Goal: Go to known website: Access a specific website the user already knows

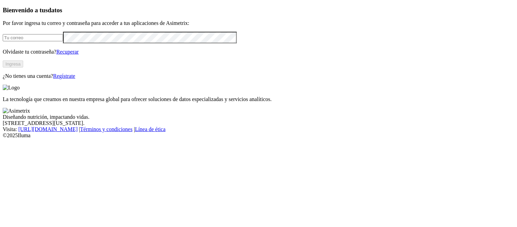
type input "[PERSON_NAME][EMAIL_ADDRESS][PERSON_NAME][DOMAIN_NAME]"
click at [23, 67] on button "Ingresa" at bounding box center [13, 63] width 20 height 7
